Goal: Information Seeking & Learning: Find specific fact

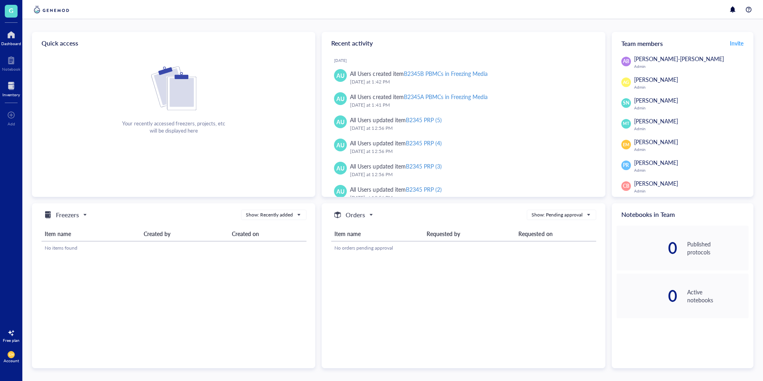
click at [14, 95] on div "Inventory" at bounding box center [11, 94] width 18 height 5
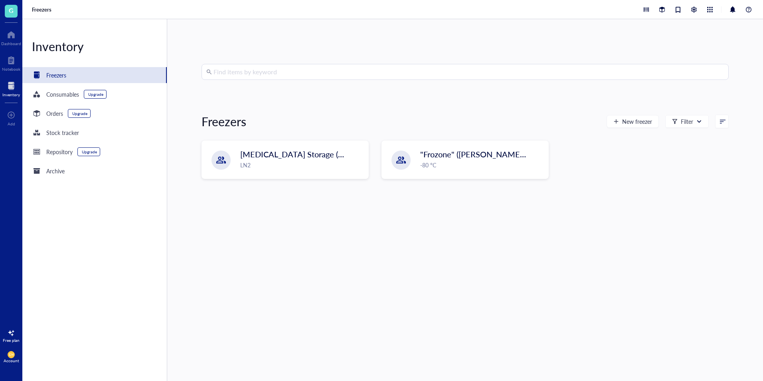
click at [246, 78] on input "search" at bounding box center [469, 71] width 511 height 15
paste input "B0774"
type input "B0774"
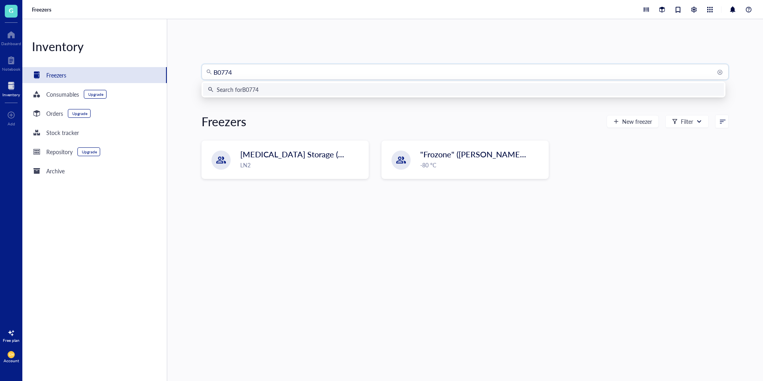
click at [247, 90] on div "Search for B0774" at bounding box center [238, 89] width 42 height 9
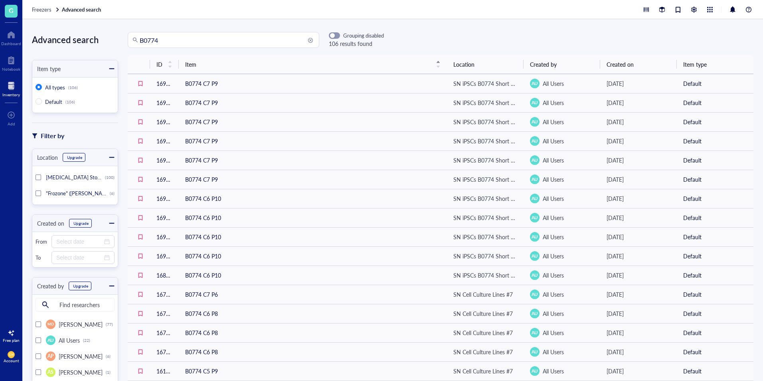
click at [176, 42] on input "B0774" at bounding box center [227, 39] width 175 height 15
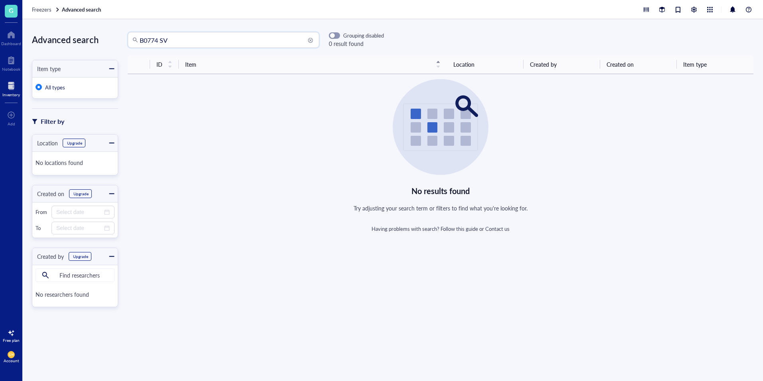
click at [176, 42] on input "B0774 SV" at bounding box center [227, 39] width 175 height 15
type input "B0774"
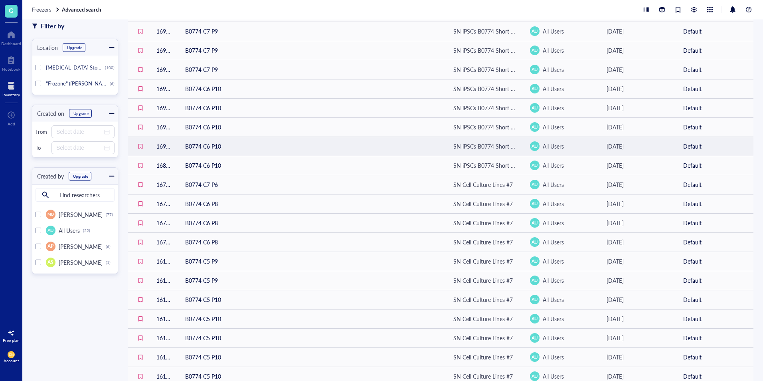
scroll to position [198, 0]
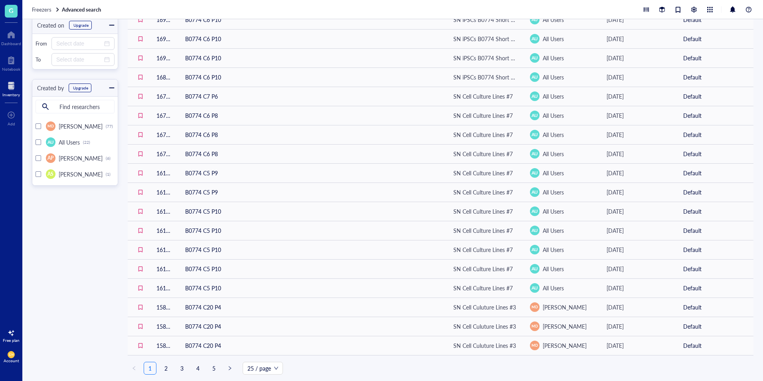
click at [260, 375] on div "ID Item Location Created by Created on Item type 16948 B0774 C7 P9 SN iPSCs B07…" at bounding box center [441, 119] width 626 height 524
click at [262, 371] on span "25 / page" at bounding box center [263, 368] width 31 height 12
click at [272, 351] on div "200 / page" at bounding box center [263, 352] width 28 height 9
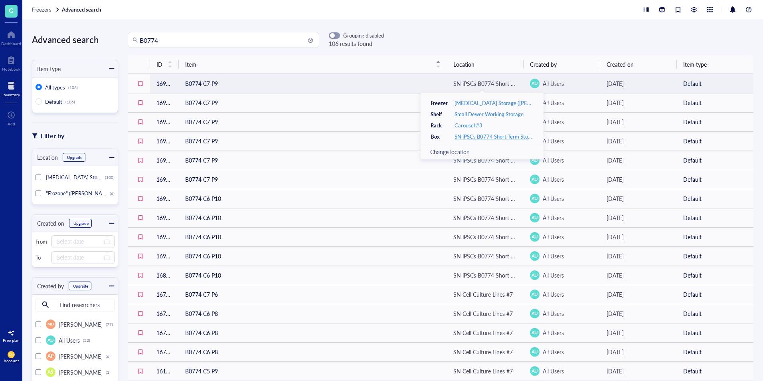
click at [505, 134] on div "SN iPSCs B0774 Short Term Storage" at bounding box center [494, 136] width 79 height 7
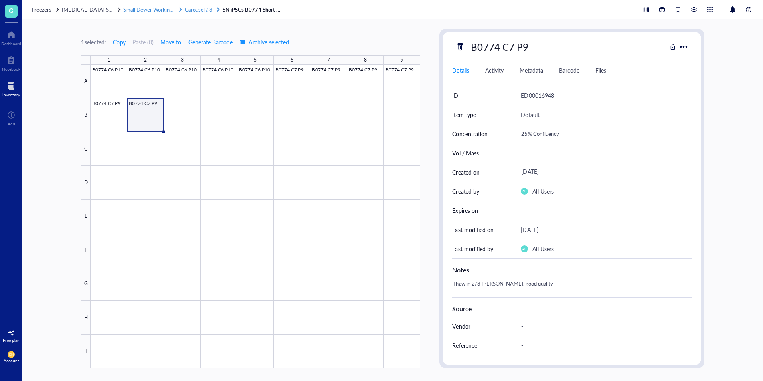
click at [202, 11] on span "Carousel #3" at bounding box center [199, 10] width 28 height 8
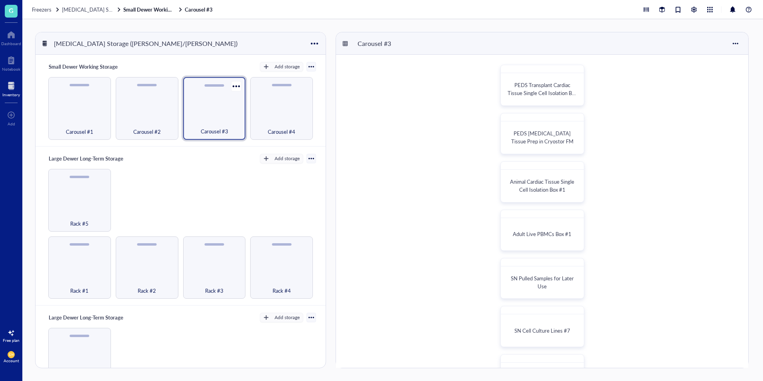
click at [210, 128] on span "Carousel #3" at bounding box center [215, 131] width 28 height 9
click at [9, 86] on div at bounding box center [11, 85] width 18 height 13
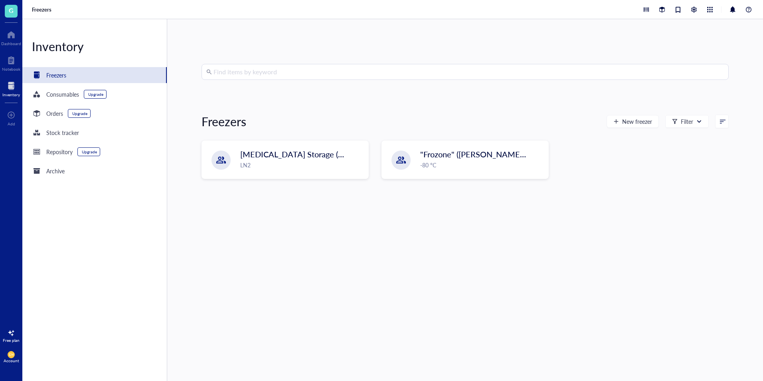
click at [347, 70] on input "search" at bounding box center [469, 71] width 511 height 15
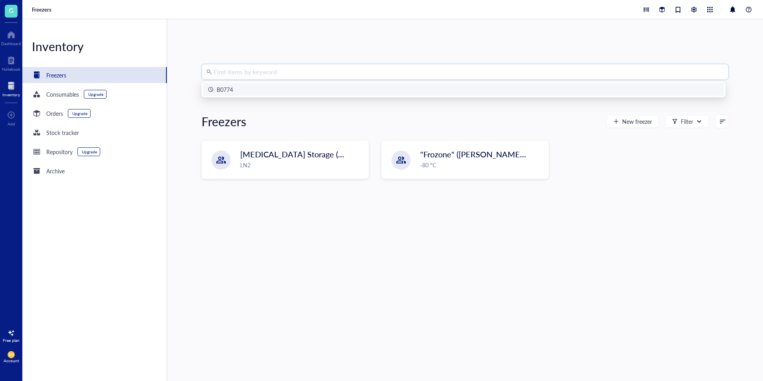
paste input "B0799"
type input "B0799"
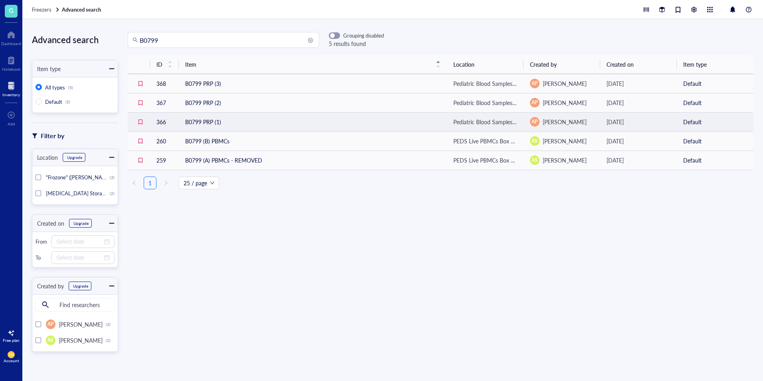
click at [224, 124] on td "B0799 PRP (1)" at bounding box center [313, 121] width 268 height 19
click at [198, 46] on input "B0799" at bounding box center [227, 39] width 175 height 15
paste input "P038"
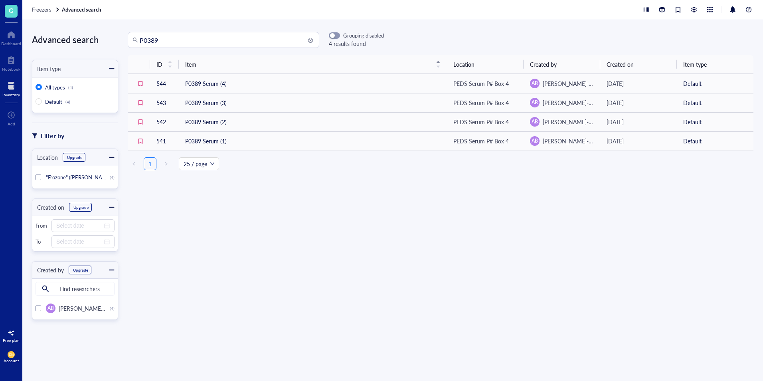
drag, startPoint x: 275, startPoint y: 48, endPoint x: 271, endPoint y: 39, distance: 9.8
click at [275, 48] on div "P0389 Grouping disabled 4 results found ID Item Location Created by Created on …" at bounding box center [440, 200] width 645 height 336
click at [271, 39] on input "P0389" at bounding box center [227, 39] width 175 height 15
paste input "B0774"
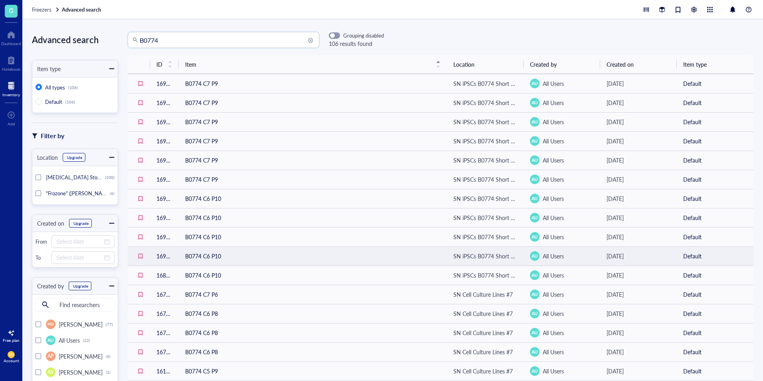
scroll to position [198, 0]
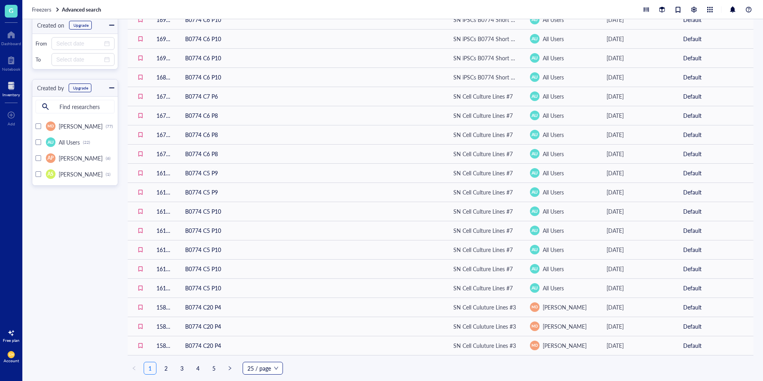
click at [250, 369] on span "25 / page" at bounding box center [263, 368] width 31 height 12
click at [254, 356] on div "200 / page" at bounding box center [263, 352] width 28 height 9
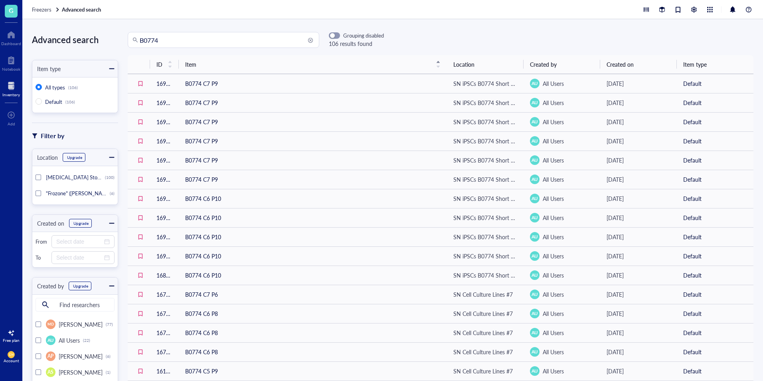
click at [202, 36] on input "B0774" at bounding box center [227, 39] width 175 height 15
paste input "P0389"
type input "P0389"
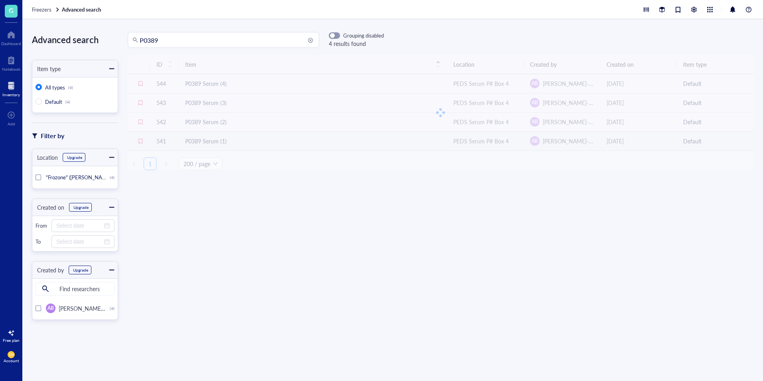
click at [491, 140] on div "ID Item Location Created by Created on Item type 544 P0389 Serum (4) PEDS Serum…" at bounding box center [441, 112] width 626 height 115
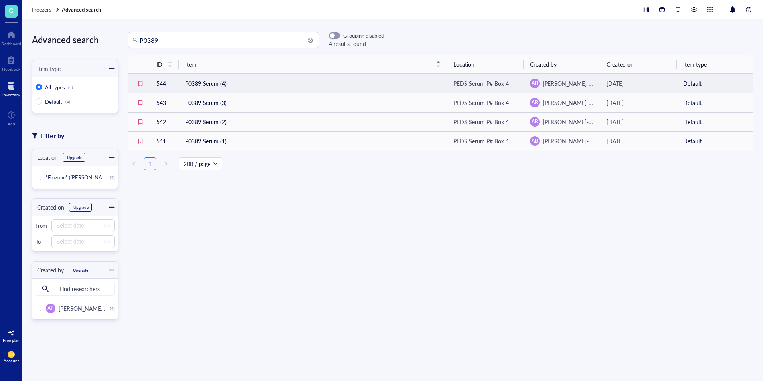
click at [485, 83] on div "PEDS Serum P# Box 4" at bounding box center [481, 83] width 55 height 9
click at [209, 79] on td "P0389 Serum (4)" at bounding box center [313, 83] width 268 height 19
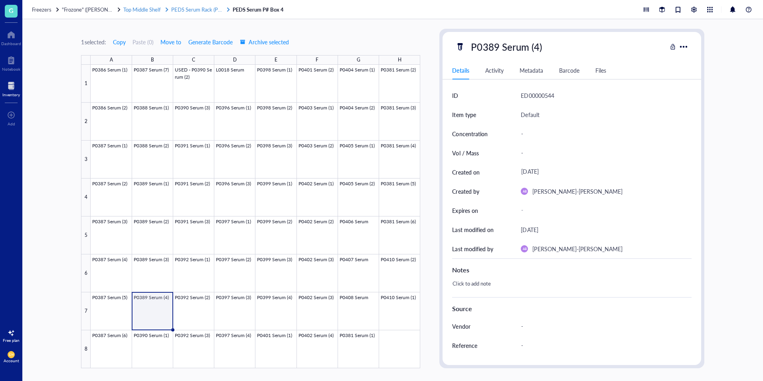
click at [216, 12] on span "PEDS Serum Rack (P#)" at bounding box center [196, 10] width 51 height 8
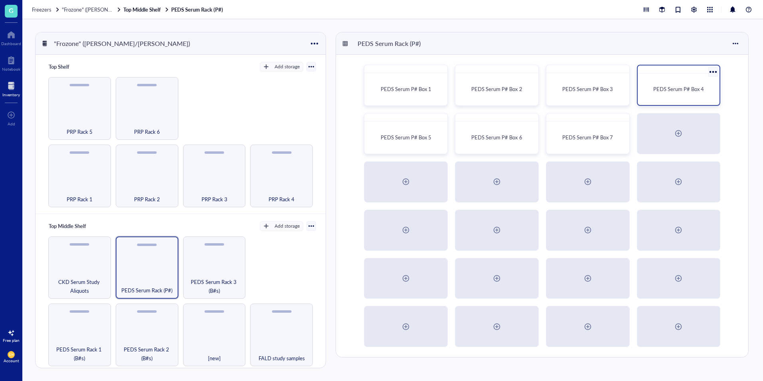
click at [651, 101] on div "PEDS Serum P# Box 4" at bounding box center [679, 89] width 76 height 25
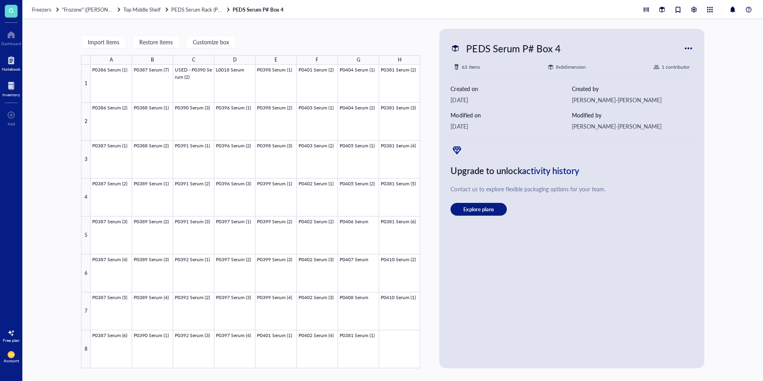
click at [13, 57] on div at bounding box center [11, 60] width 18 height 13
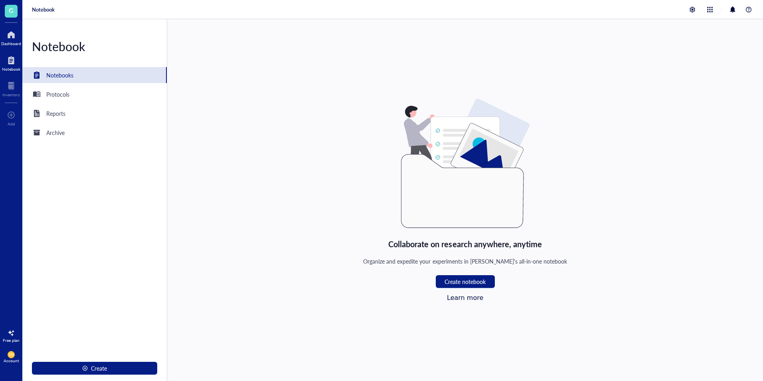
click at [13, 38] on div at bounding box center [11, 34] width 20 height 13
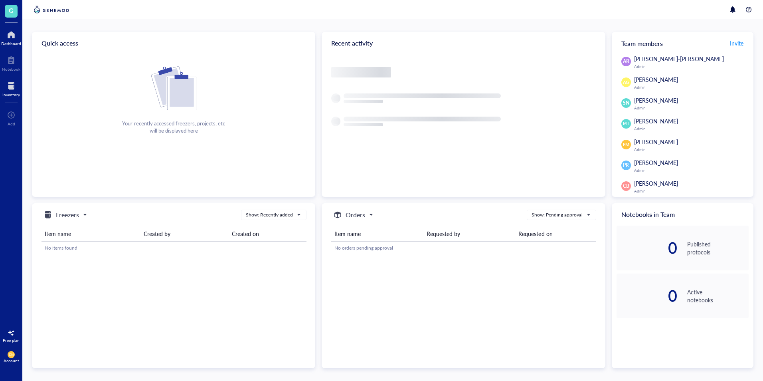
click at [19, 93] on div "Inventory" at bounding box center [11, 94] width 18 height 5
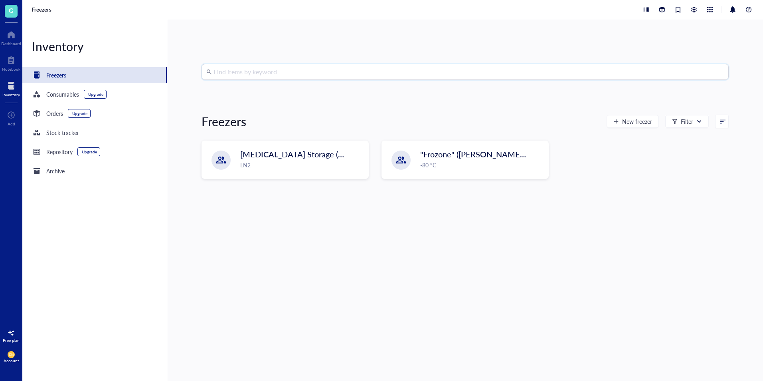
click at [251, 73] on input "search" at bounding box center [469, 71] width 511 height 15
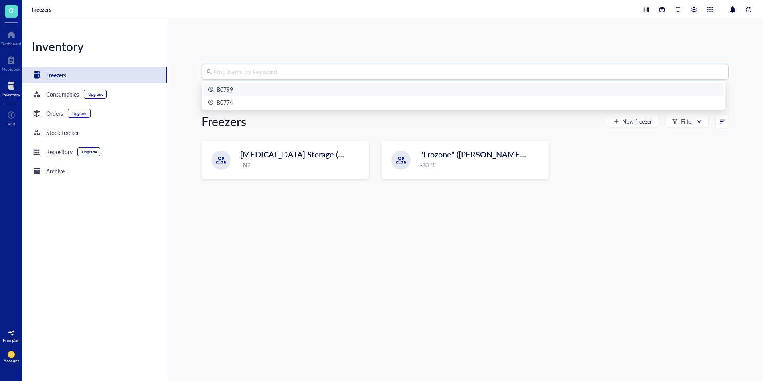
paste input "B1663"
type input "B1663"
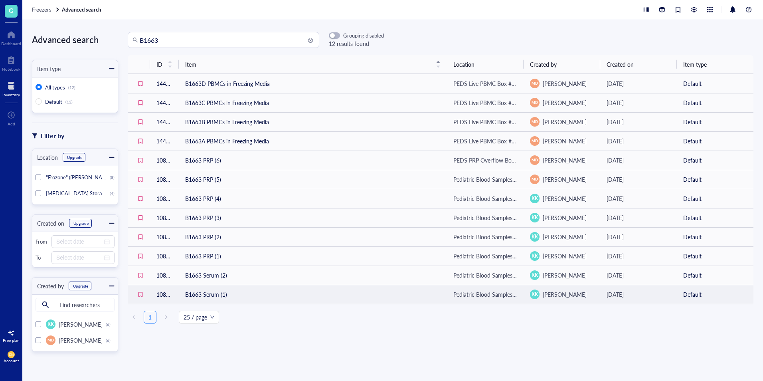
click at [481, 297] on div "Pediatric Blood Samples Serum Box #39" at bounding box center [486, 294] width 64 height 9
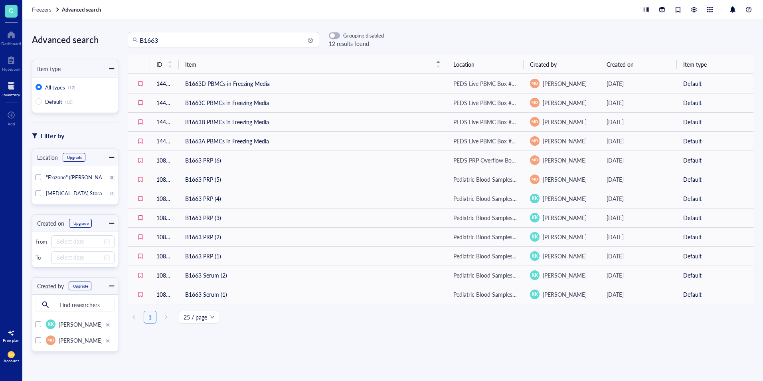
drag, startPoint x: 221, startPoint y: 294, endPoint x: 262, endPoint y: 339, distance: 60.8
click at [265, 341] on div "ID Item Location Created by Created on Item type 14425 B1663D PBMCs in Freezing…" at bounding box center [440, 204] width 645 height 298
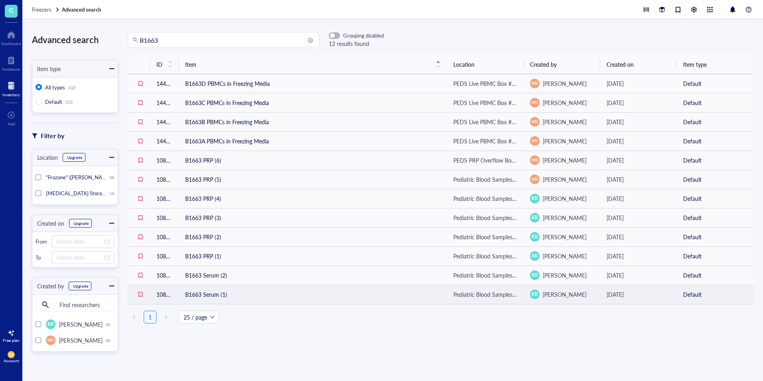
click at [207, 291] on td "B1663 Serum (1)" at bounding box center [313, 294] width 268 height 19
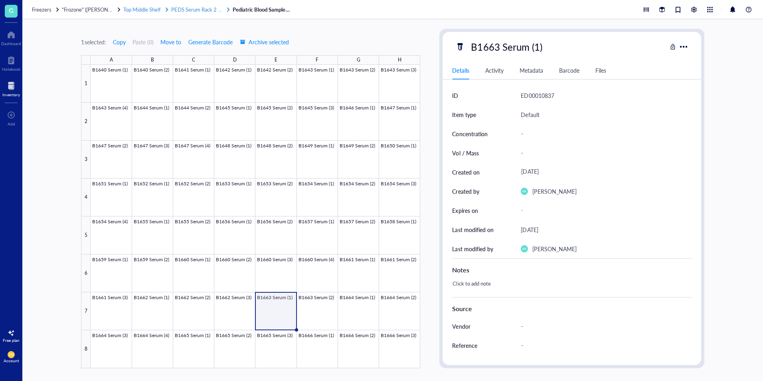
click at [209, 12] on span "PEDS Serum Rack 2 (B#s)" at bounding box center [200, 10] width 58 height 8
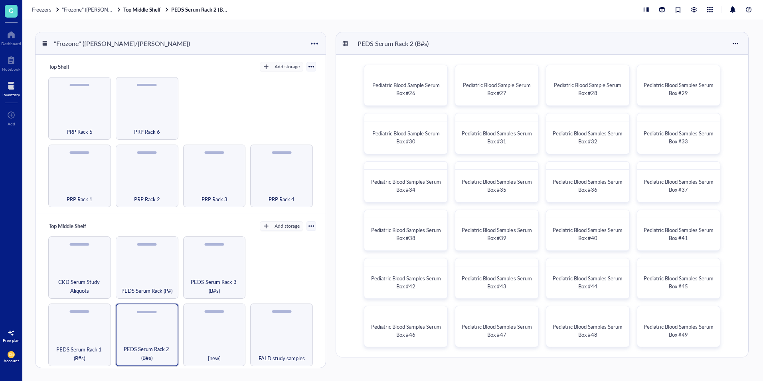
click at [16, 93] on div "Inventory" at bounding box center [11, 94] width 18 height 5
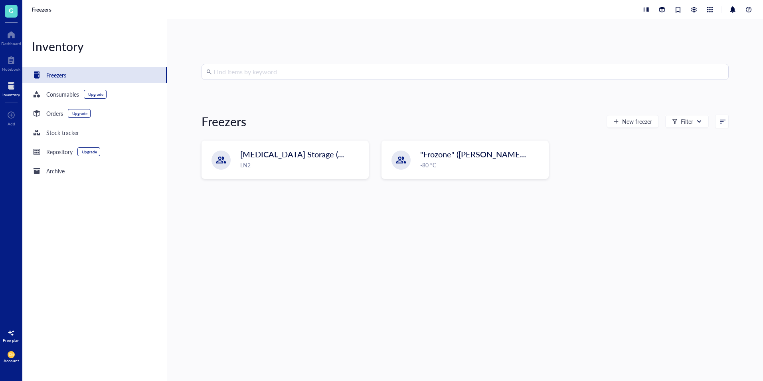
click at [345, 77] on input "search" at bounding box center [469, 71] width 511 height 15
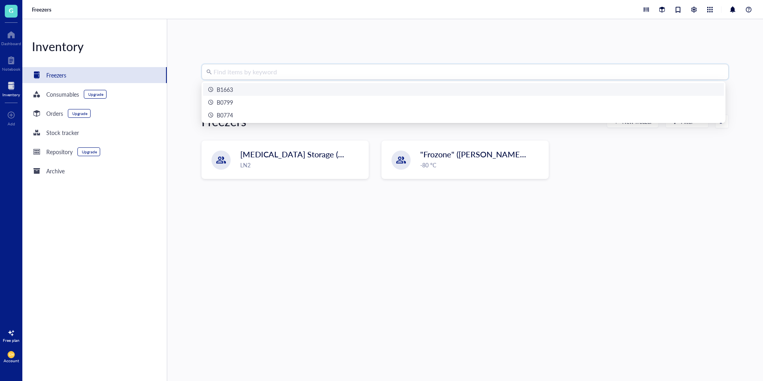
paste input "B0364"
type input "B0364"
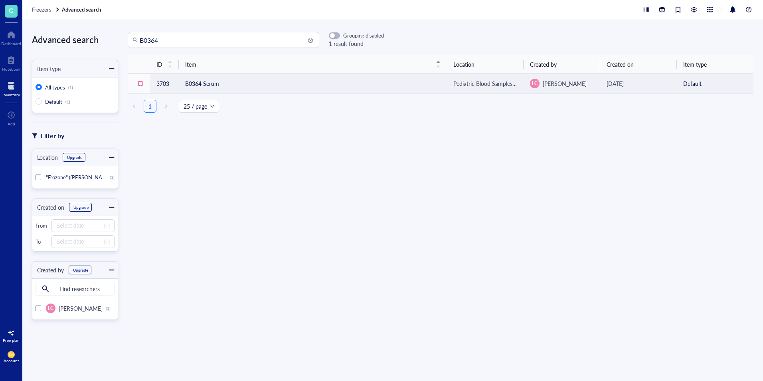
click at [344, 80] on td "B0364 Serum" at bounding box center [313, 83] width 268 height 19
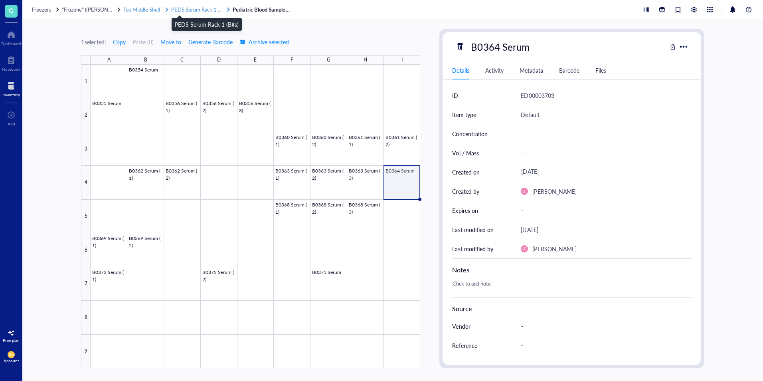
click at [219, 11] on span "PEDS Serum Rack 1 (B#s)" at bounding box center [200, 10] width 58 height 8
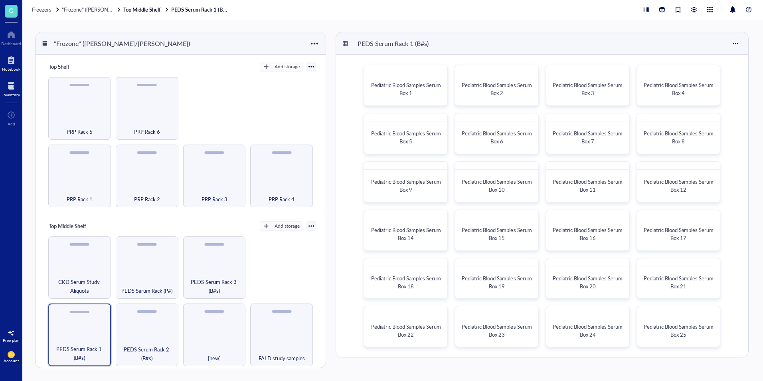
click at [10, 64] on div at bounding box center [11, 60] width 18 height 13
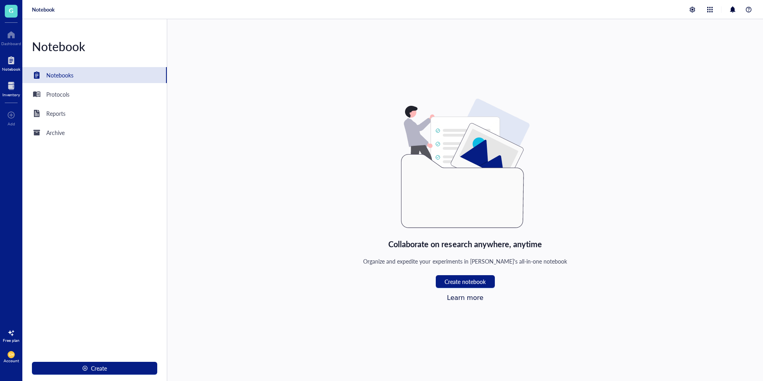
click at [11, 88] on div at bounding box center [11, 85] width 18 height 13
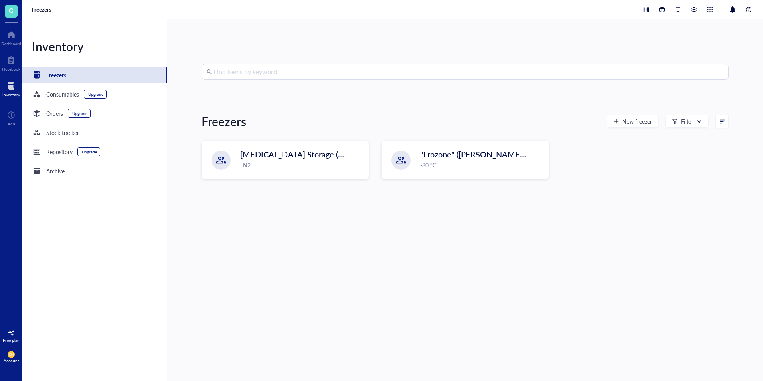
click at [347, 77] on input "search" at bounding box center [469, 71] width 511 height 15
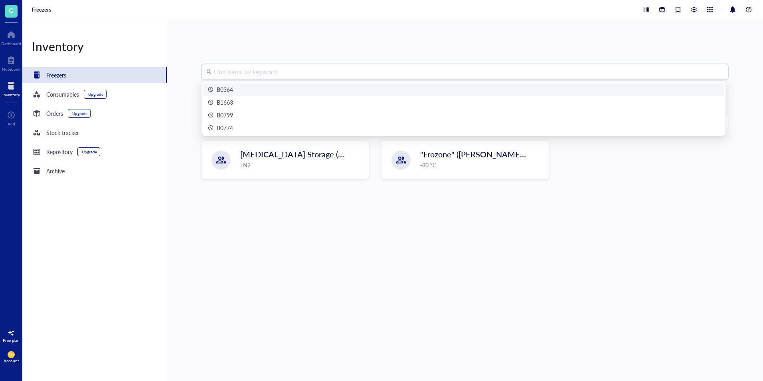
paste input "B0783"
type input "B0783"
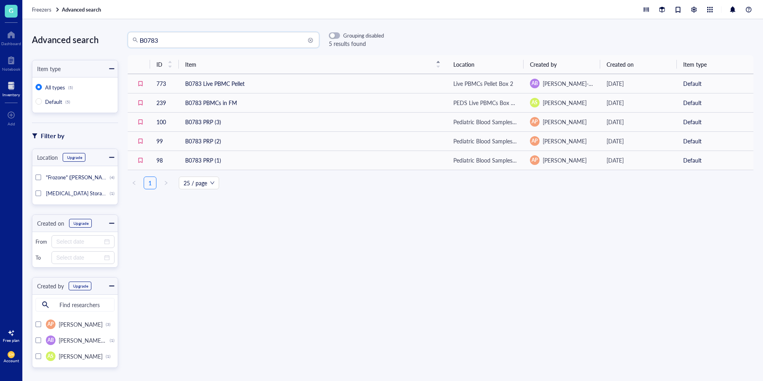
click at [192, 42] on input "B0783" at bounding box center [227, 39] width 175 height 15
drag, startPoint x: 192, startPoint y: 42, endPoint x: 131, endPoint y: 41, distance: 60.7
click at [131, 41] on div "B0783" at bounding box center [224, 40] width 192 height 16
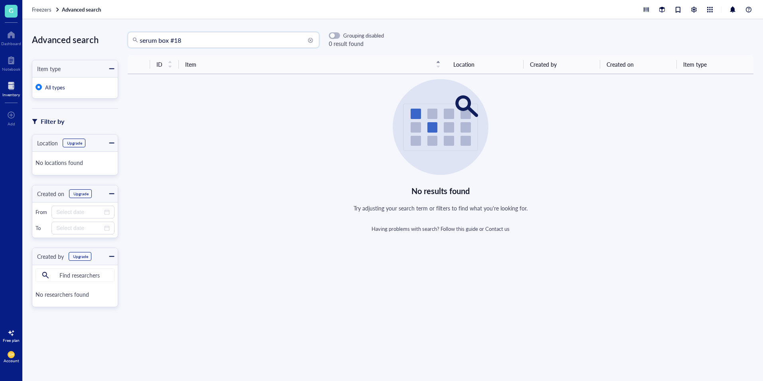
click at [219, 44] on input "serum box #18" at bounding box center [227, 39] width 175 height 15
type input "serum box"
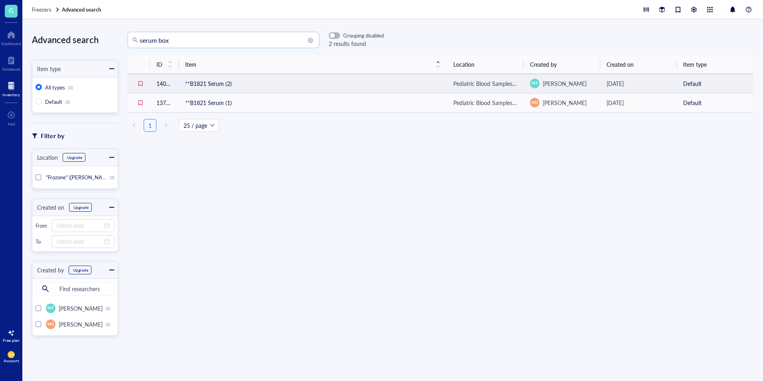
click at [218, 88] on td "**B1821 Serum (2)" at bounding box center [313, 83] width 268 height 19
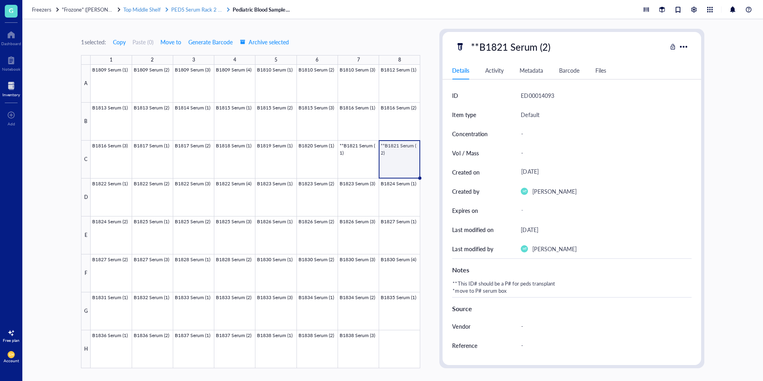
click at [184, 8] on span "PEDS Serum Rack 2 (B#s)" at bounding box center [200, 10] width 58 height 8
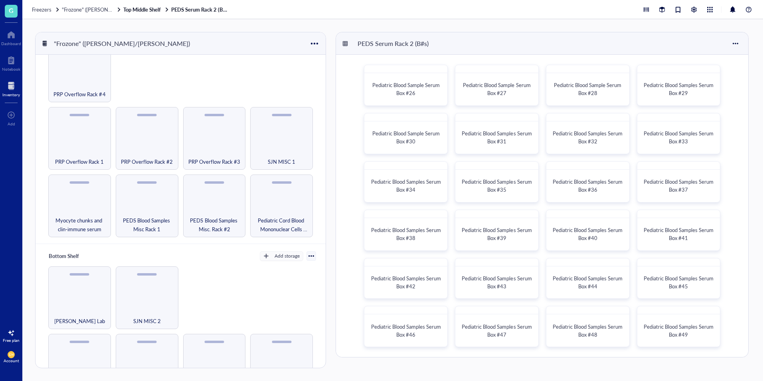
scroll to position [337, 0]
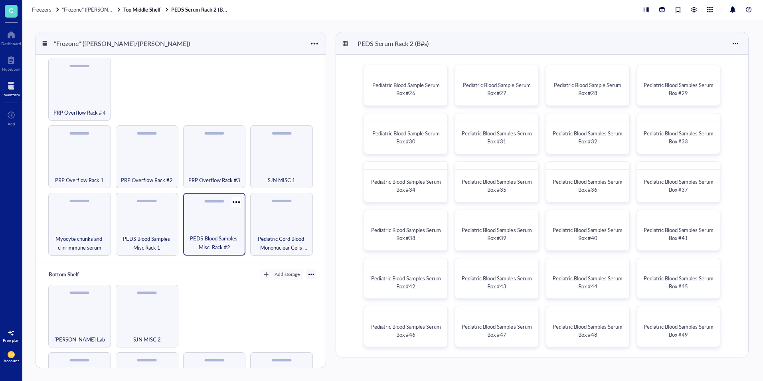
click at [209, 226] on div "PEDS Blood Samples Misc. Rack #2" at bounding box center [214, 224] width 63 height 63
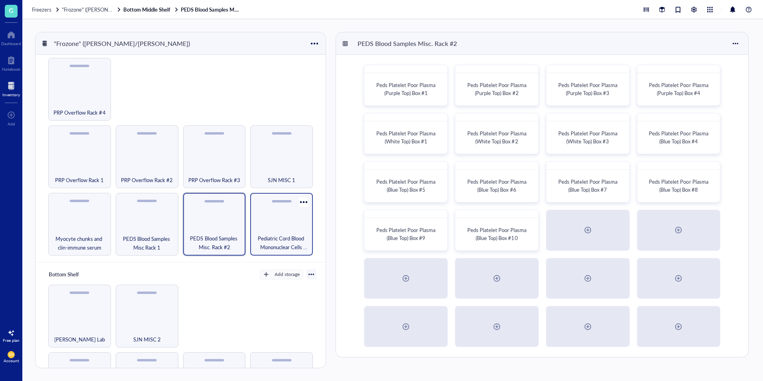
click at [267, 234] on span "Pediatric Cord Blood Mononuclear Cells (Lives above PRP Overflow racks)" at bounding box center [281, 243] width 55 height 18
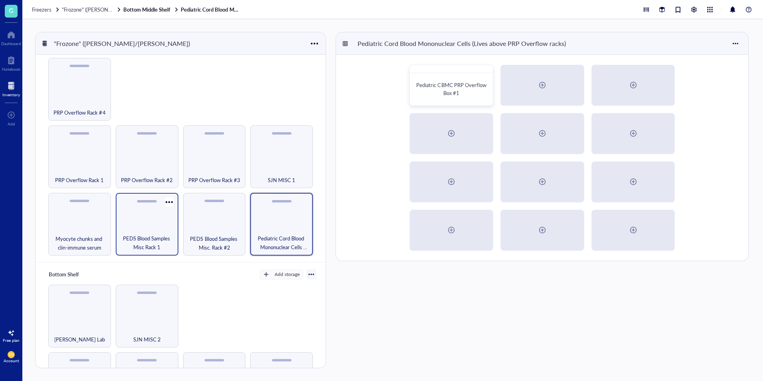
click at [131, 243] on span "PEDS Blood Samples Misc Rack 1" at bounding box center [147, 243] width 55 height 18
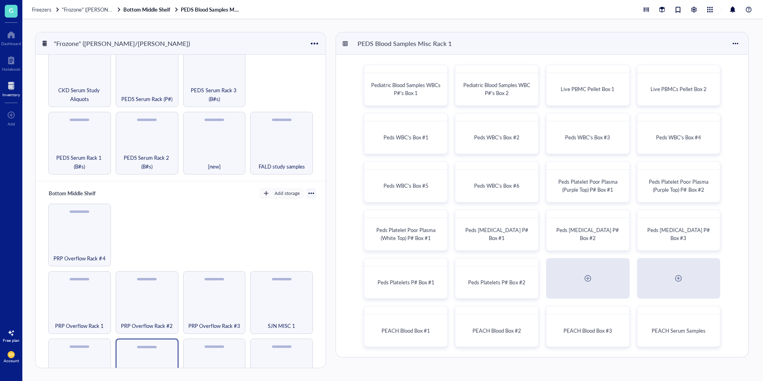
scroll to position [178, 0]
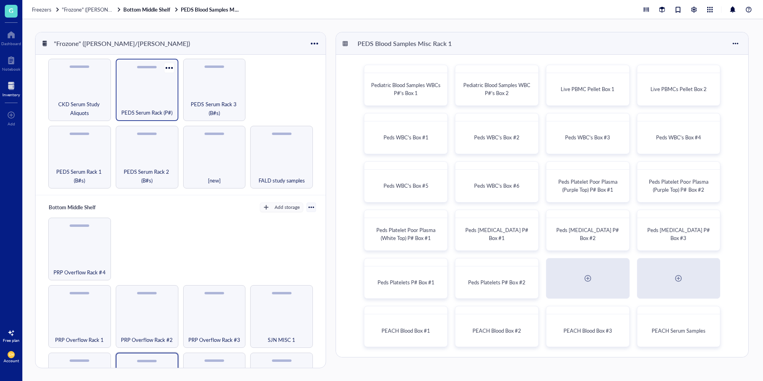
click at [121, 84] on div "PEDS Serum Rack (P#)" at bounding box center [147, 90] width 63 height 63
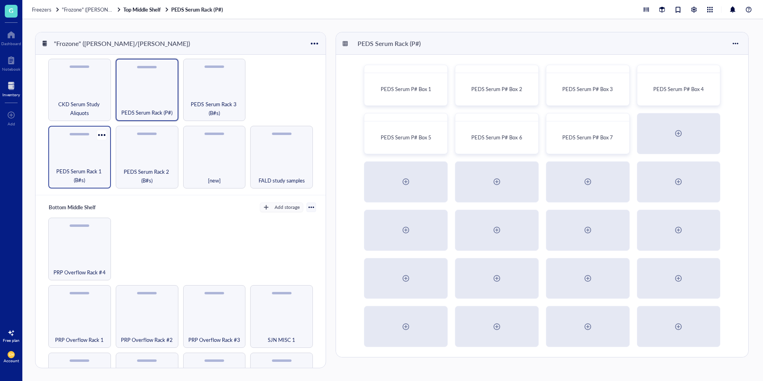
click at [105, 168] on span "PEDS Serum Rack 1 (B#s)" at bounding box center [79, 176] width 55 height 18
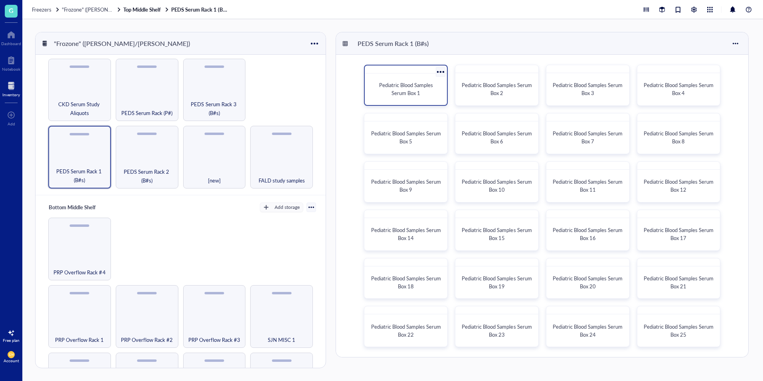
click at [391, 81] on span "Pediatric Blood Samples Serum Box 1" at bounding box center [406, 89] width 55 height 16
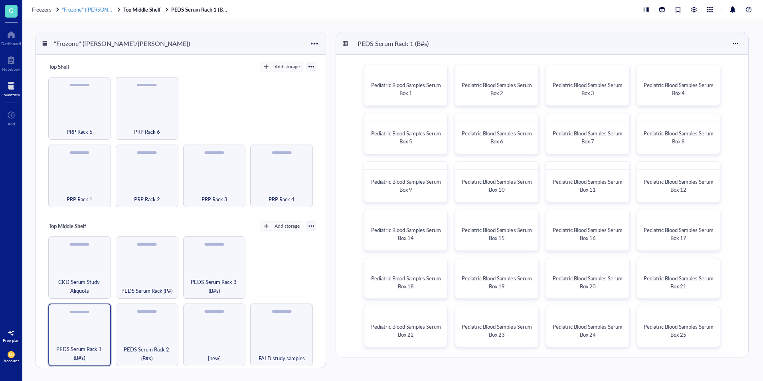
click at [78, 9] on span ""Frozone" ([PERSON_NAME]/[PERSON_NAME])" at bounding box center [117, 10] width 111 height 8
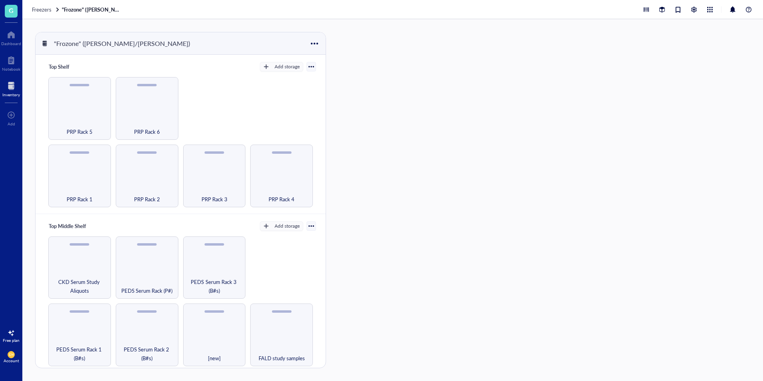
click at [11, 92] on div "Inventory" at bounding box center [11, 94] width 18 height 5
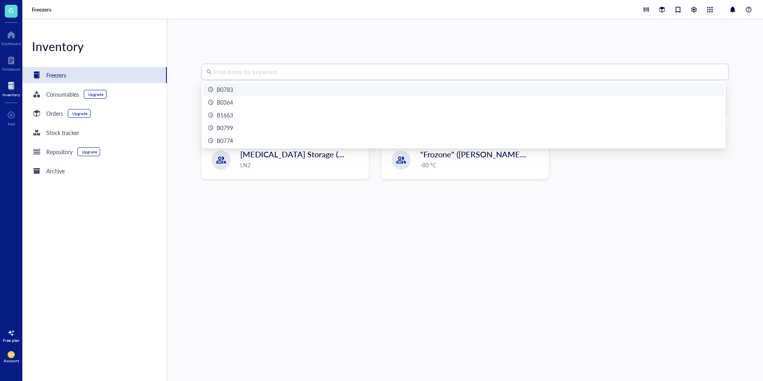
click at [316, 69] on input "search" at bounding box center [469, 71] width 511 height 15
paste input "B0774"
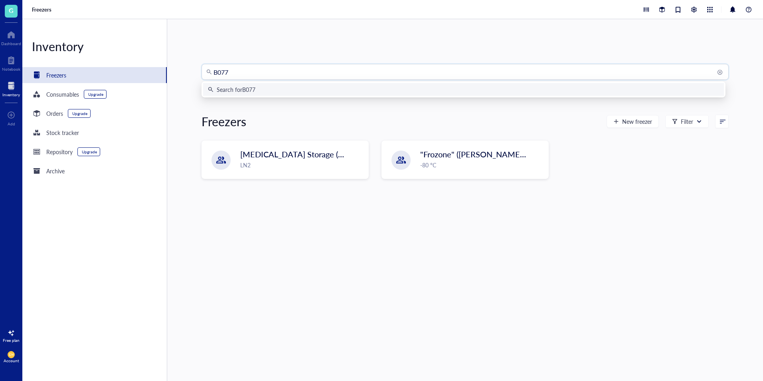
type input "B0770"
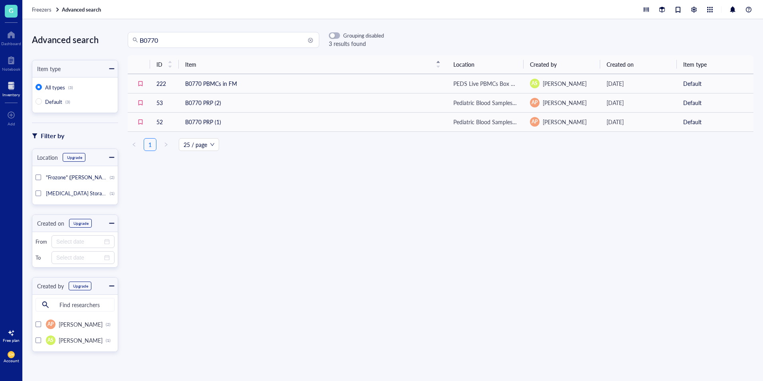
click at [212, 47] on input "B0770" at bounding box center [227, 39] width 175 height 15
type input "B0771"
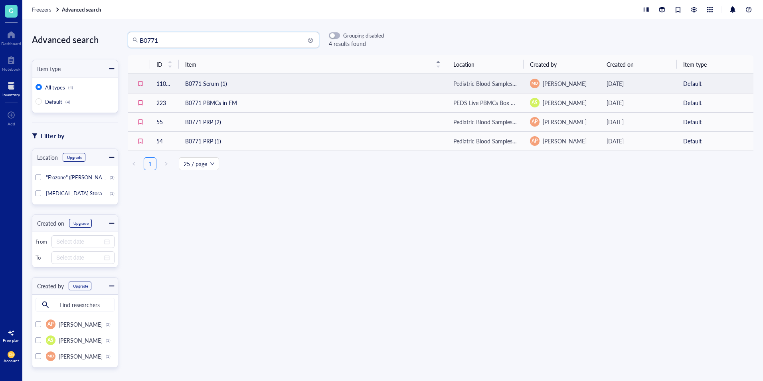
click at [224, 80] on td "B0771 Serum (1)" at bounding box center [313, 83] width 268 height 19
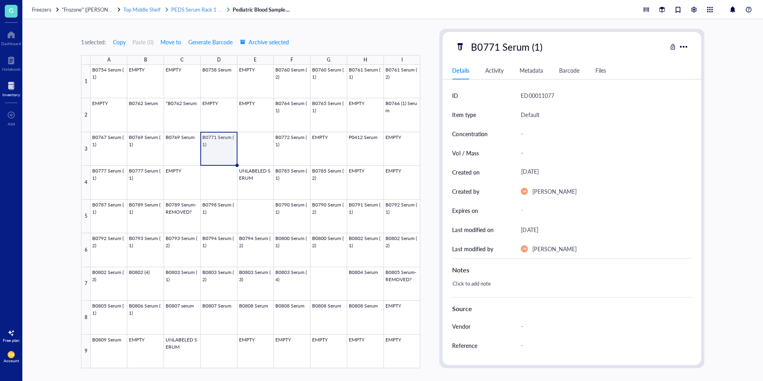
click at [191, 13] on span "PEDS Serum Rack 1 (B#s)" at bounding box center [200, 10] width 58 height 8
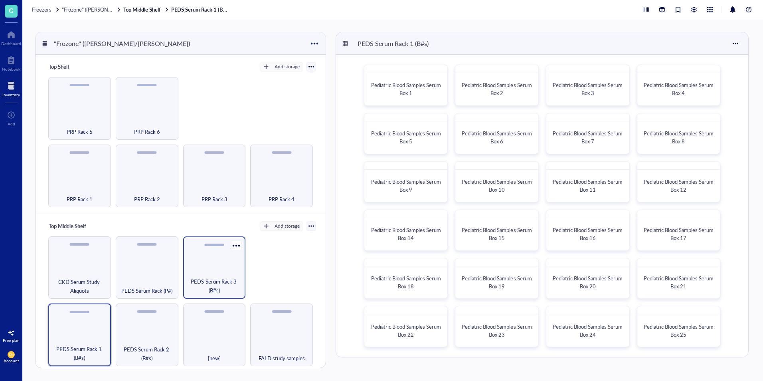
scroll to position [40, 0]
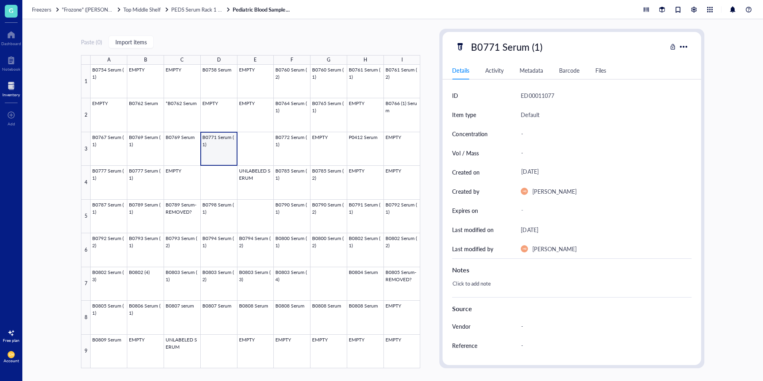
click at [237, 11] on link "Pediatric Blood Samples Serum Box 18" at bounding box center [263, 9] width 60 height 7
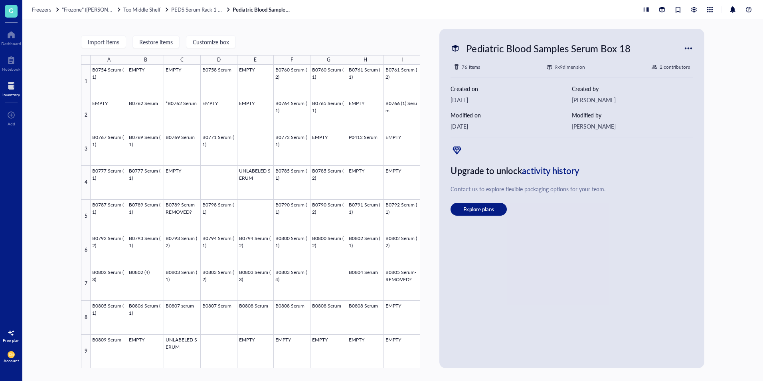
click at [16, 95] on div "Inventory" at bounding box center [11, 94] width 18 height 5
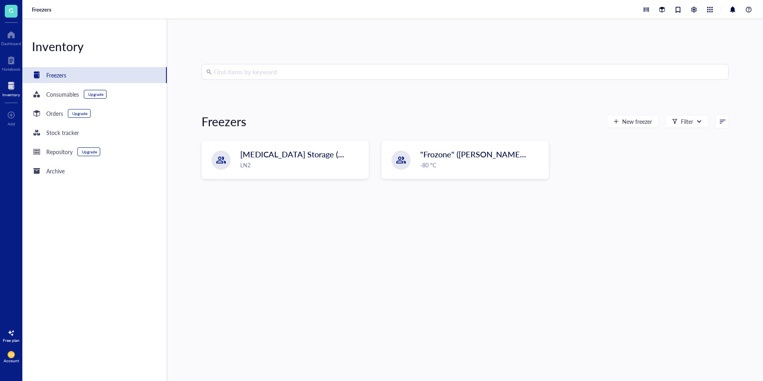
click at [319, 67] on input "search" at bounding box center [469, 71] width 511 height 15
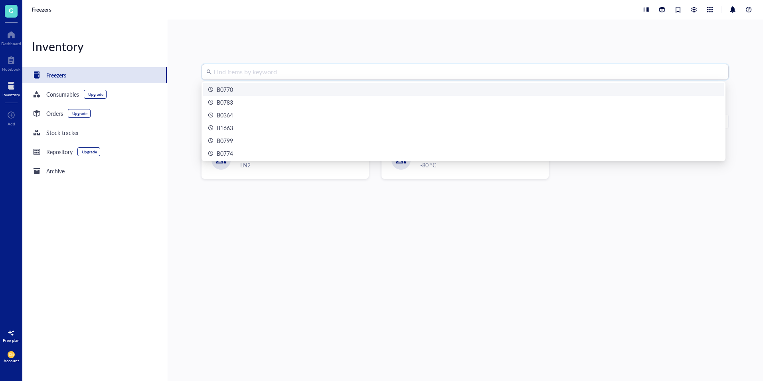
paste input "B2233"
type input "B2233"
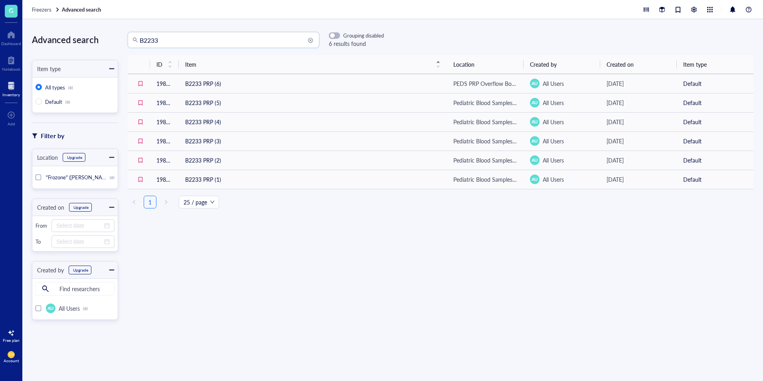
click at [188, 36] on input "B2233" at bounding box center [227, 39] width 175 height 15
type input "B2232"
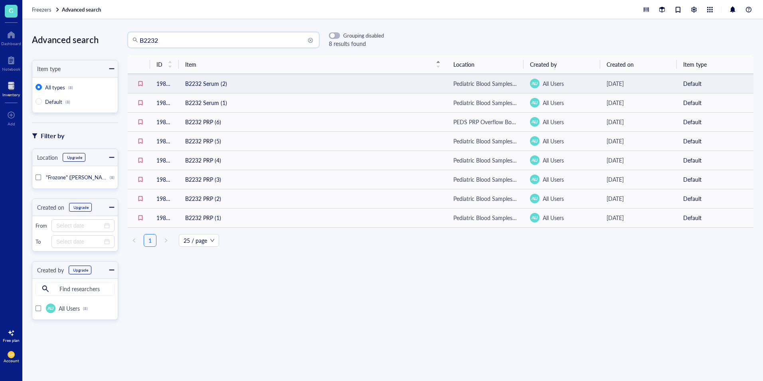
click at [214, 80] on td "B2232 Serum (2)" at bounding box center [313, 83] width 268 height 19
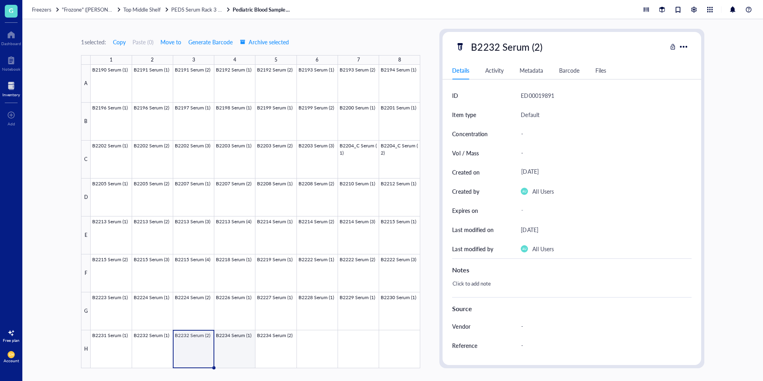
click at [231, 352] on div at bounding box center [256, 216] width 330 height 303
click at [200, 358] on div at bounding box center [256, 216] width 330 height 303
click at [190, 314] on div at bounding box center [256, 216] width 330 height 303
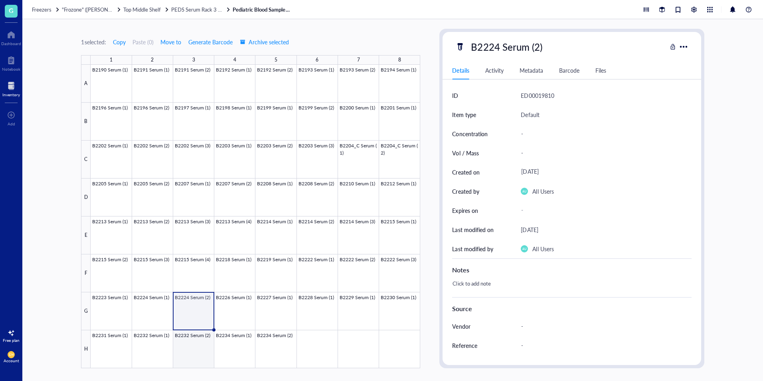
click at [182, 357] on div at bounding box center [256, 216] width 330 height 303
click at [210, 12] on span "PEDS Serum Rack 3 (B#s)" at bounding box center [200, 10] width 58 height 8
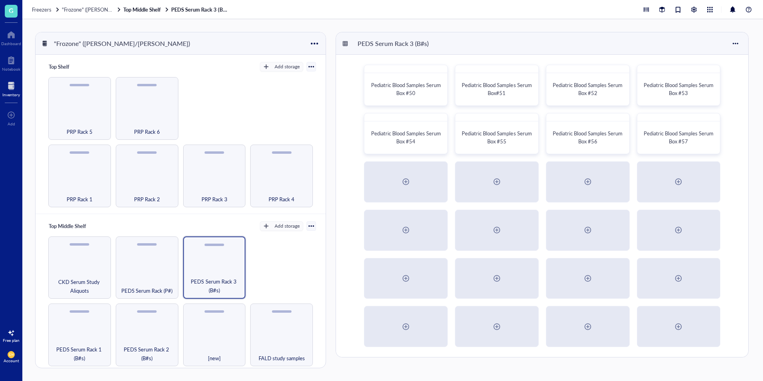
click at [5, 84] on div at bounding box center [11, 85] width 18 height 13
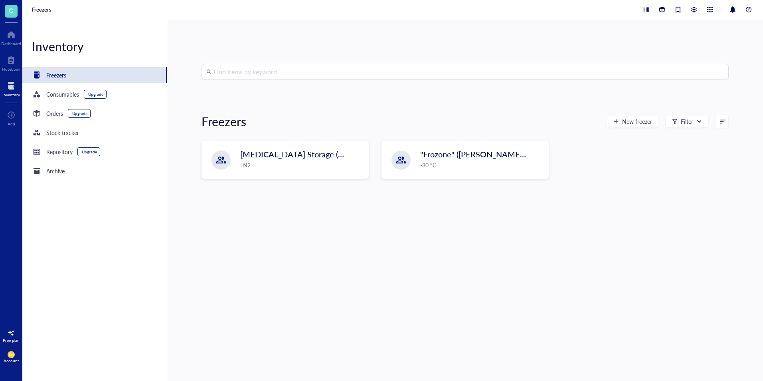
click at [263, 71] on input "search" at bounding box center [469, 71] width 511 height 15
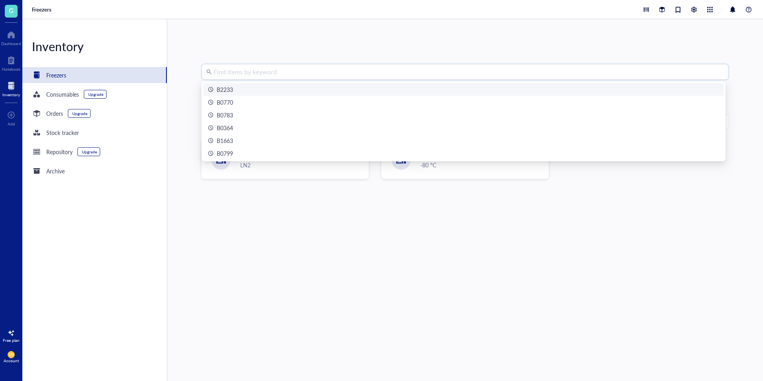
paste input "B2103"
type input "B2103"
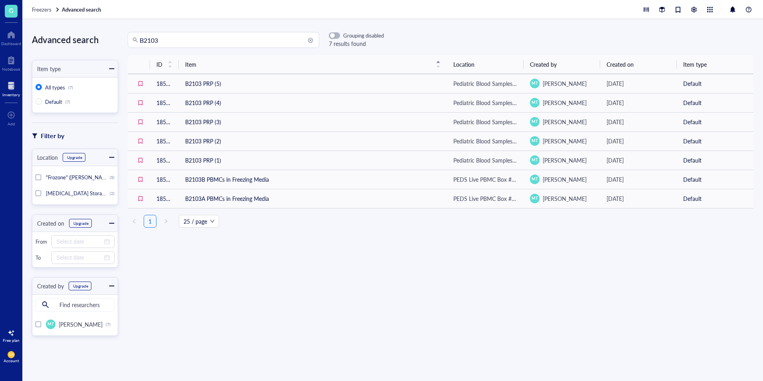
click at [258, 44] on input "B2103" at bounding box center [227, 39] width 175 height 15
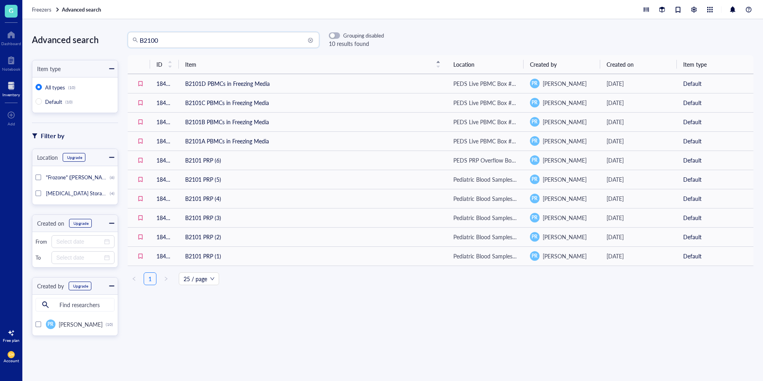
type input "B2100"
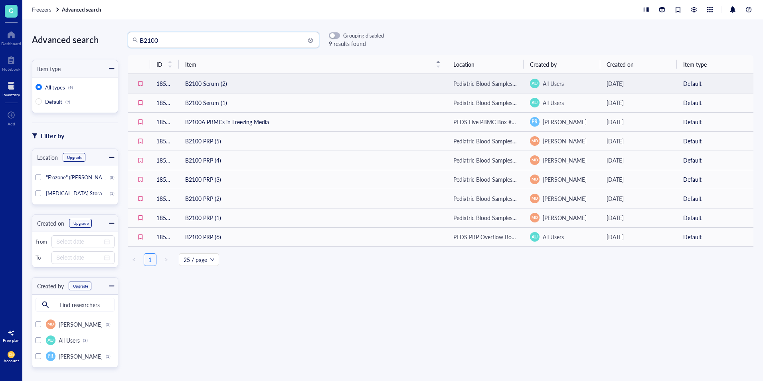
click at [220, 89] on td "B2100 Serum (2)" at bounding box center [313, 83] width 268 height 19
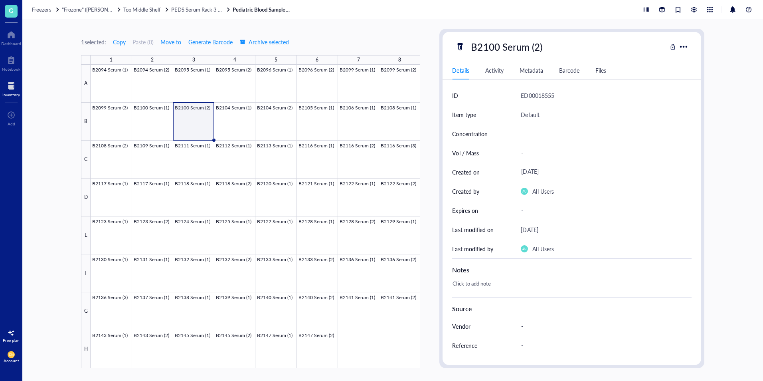
click at [14, 83] on div at bounding box center [11, 85] width 18 height 13
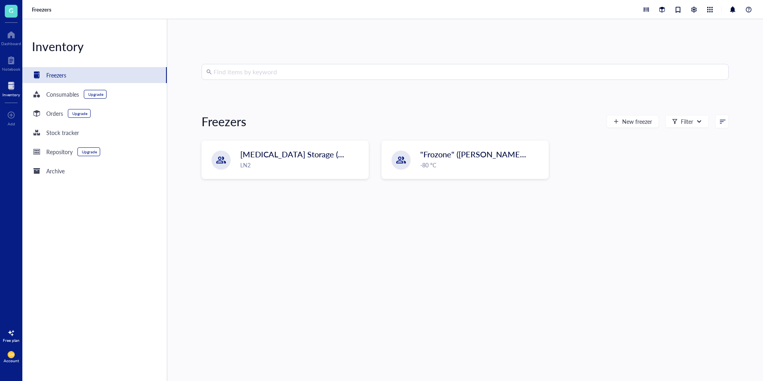
click at [253, 73] on input "search" at bounding box center [469, 71] width 511 height 15
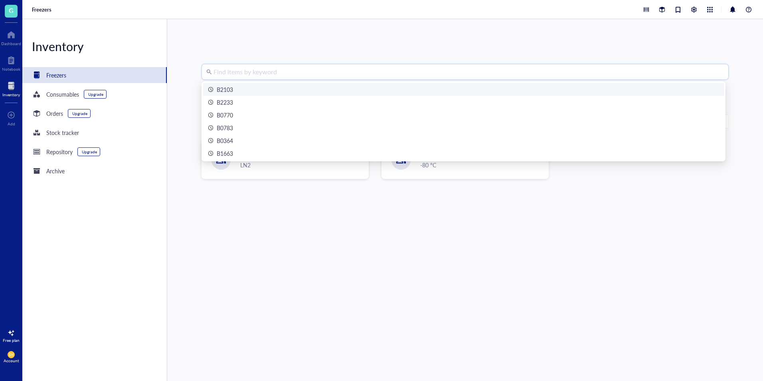
paste input "B0799"
type input "B0799"
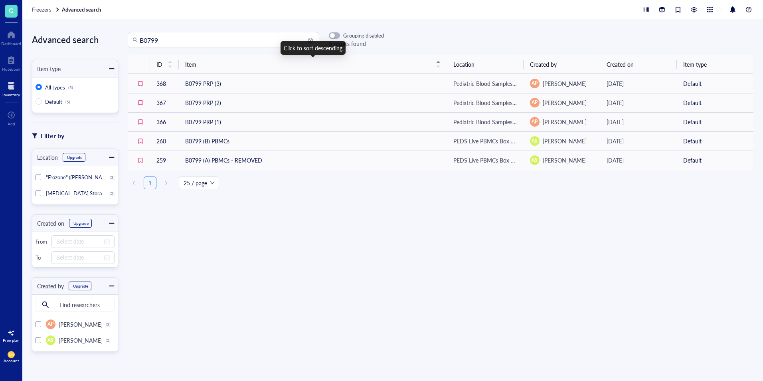
click at [245, 39] on input "B0799" at bounding box center [227, 39] width 175 height 15
type input "B0798"
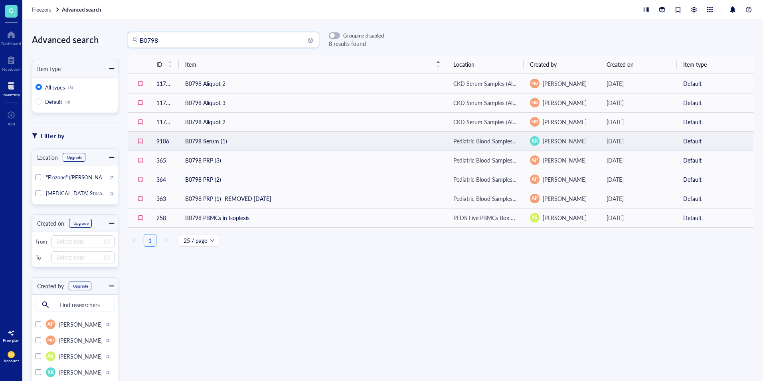
click at [251, 141] on td "B0798 Serum (1)" at bounding box center [313, 140] width 268 height 19
